Goal: Task Accomplishment & Management: Manage account settings

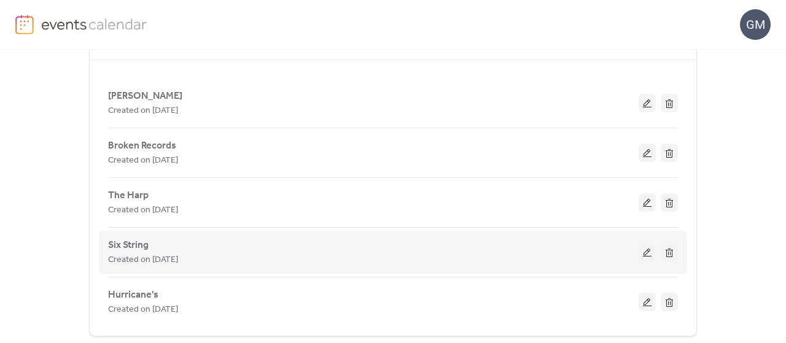
scroll to position [312, 0]
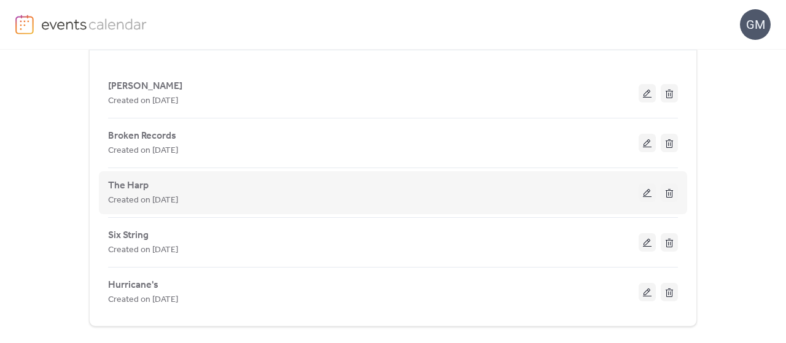
click at [647, 185] on button at bounding box center [647, 193] width 17 height 18
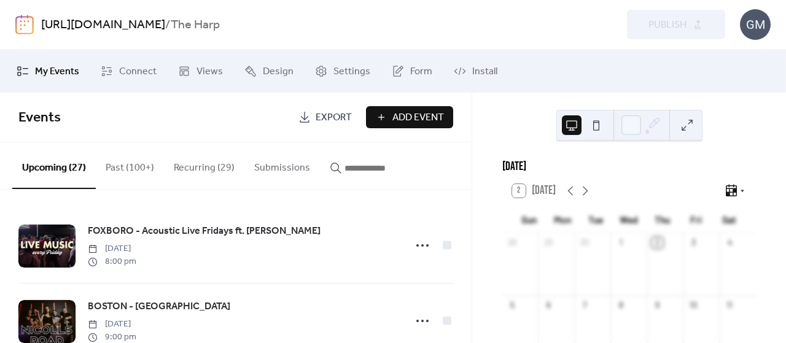
click at [212, 171] on button "Recurring (29)" at bounding box center [204, 164] width 80 height 45
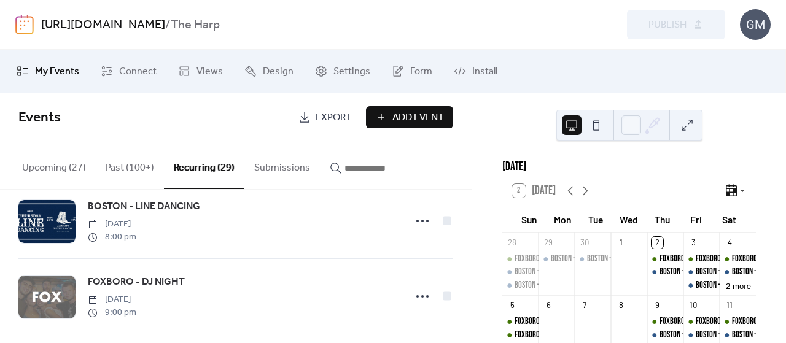
scroll to position [1781, 0]
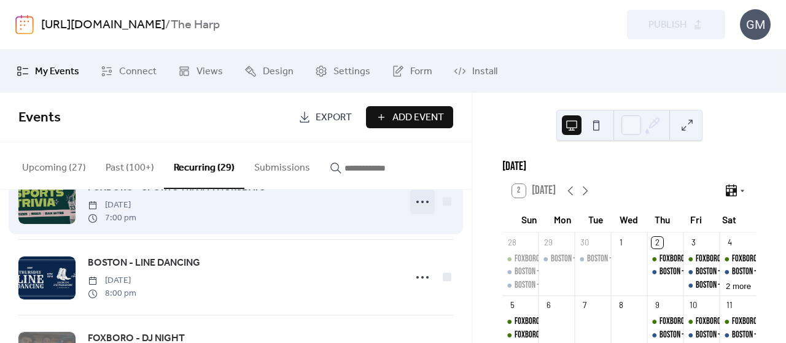
click at [420, 203] on icon at bounding box center [423, 202] width 20 height 20
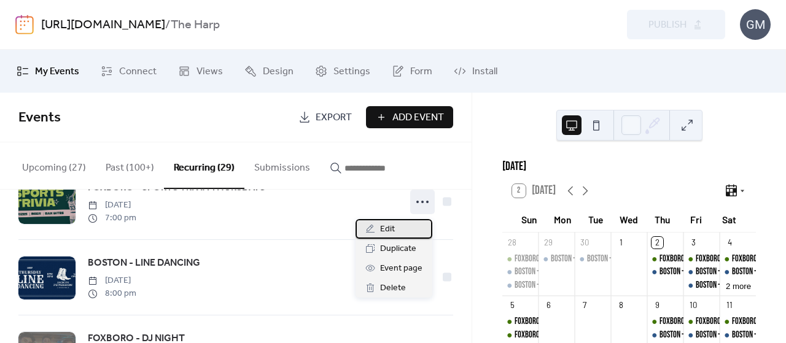
click at [391, 233] on span "Edit" at bounding box center [387, 229] width 15 height 15
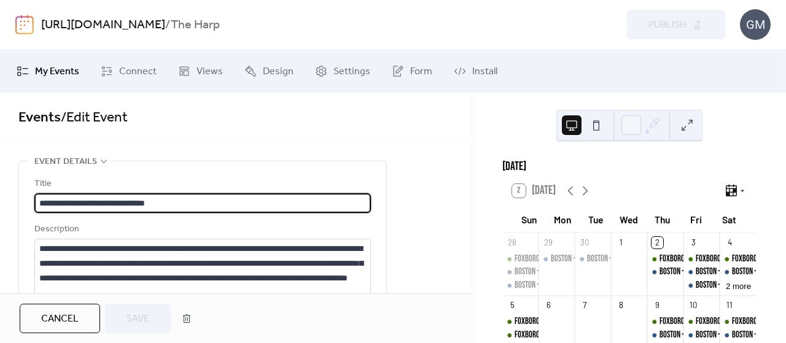
type input "**********"
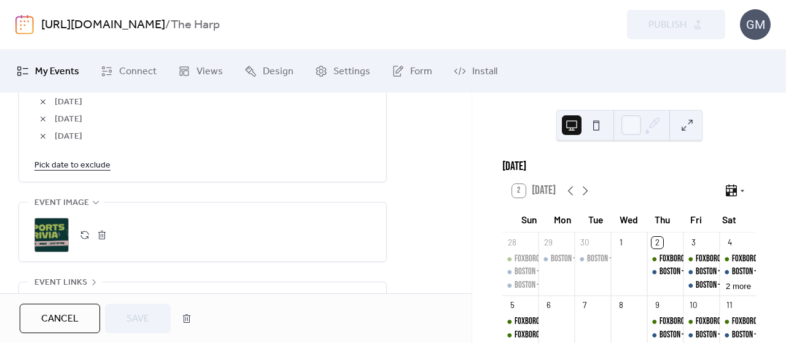
scroll to position [860, 0]
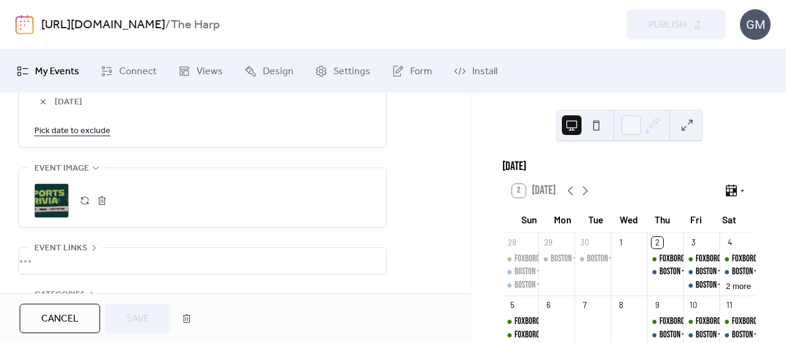
click at [82, 133] on link "Pick date to exclude" at bounding box center [72, 130] width 76 height 15
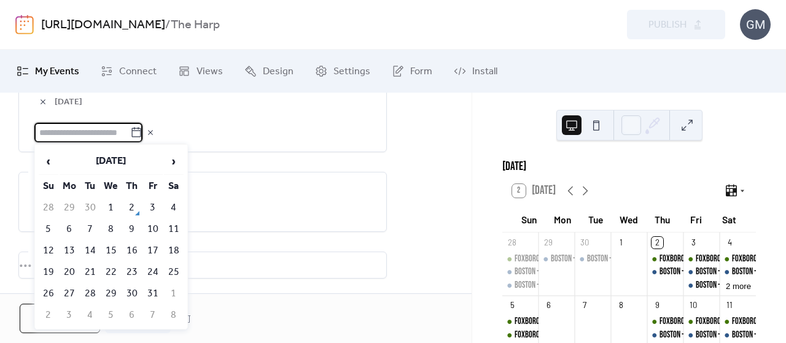
click at [127, 205] on td "2" at bounding box center [132, 208] width 20 height 20
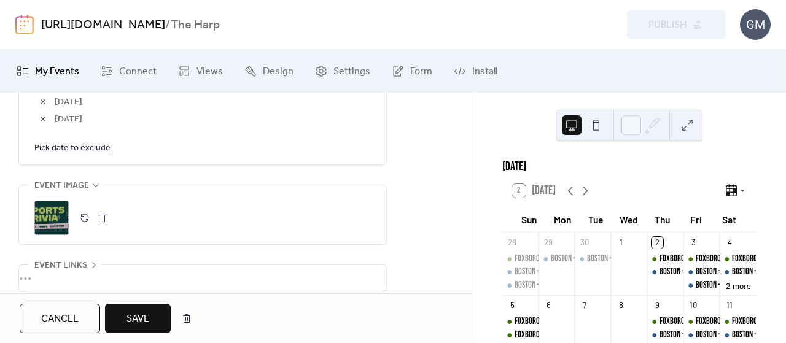
click at [152, 321] on button "Save" at bounding box center [138, 318] width 66 height 29
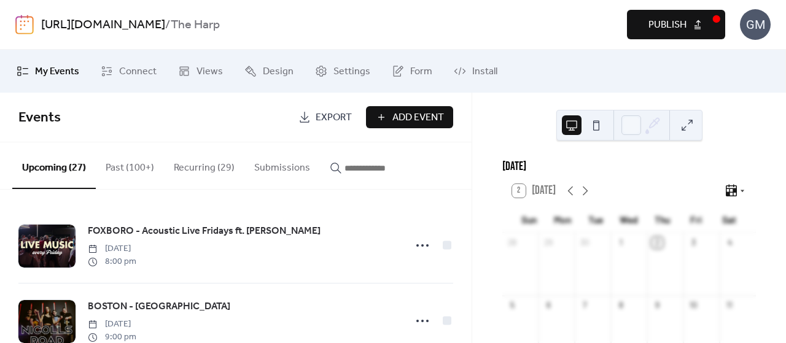
scroll to position [61, 0]
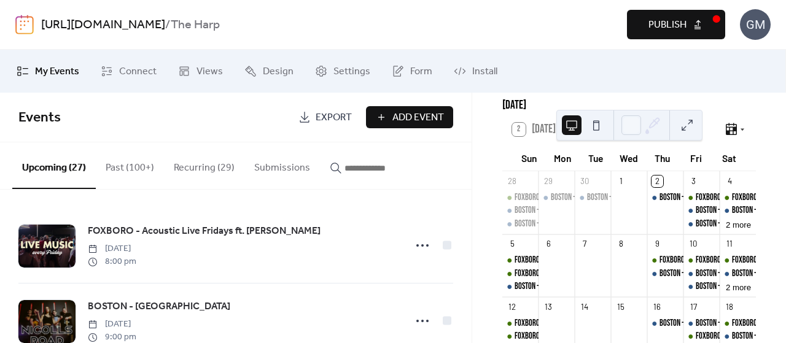
click at [666, 25] on span "Publish" at bounding box center [667, 25] width 38 height 15
